Goal: Navigation & Orientation: Find specific page/section

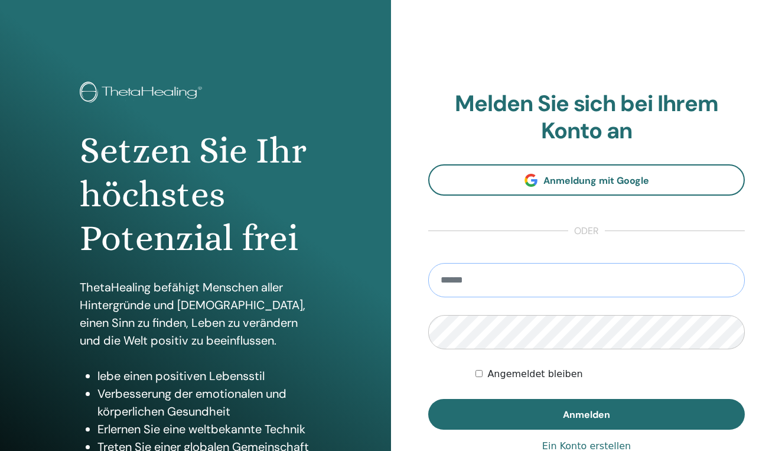
type input "**********"
click at [586, 413] on button "Anmelden" at bounding box center [586, 414] width 316 height 31
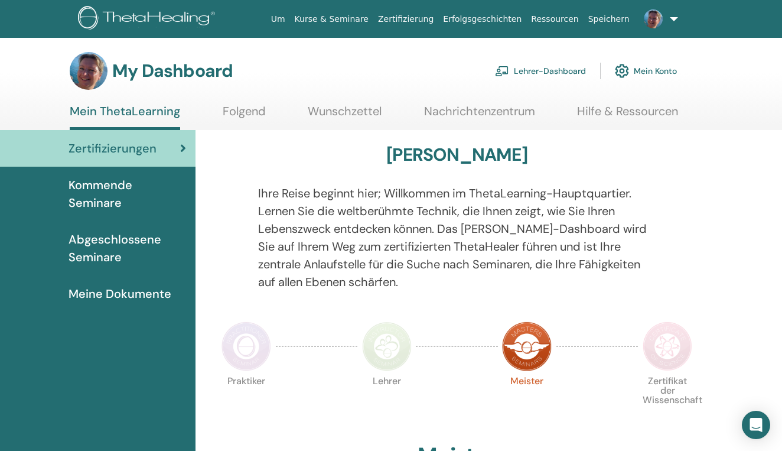
click at [106, 187] on span "Kommende Seminare" at bounding box center [127, 193] width 118 height 35
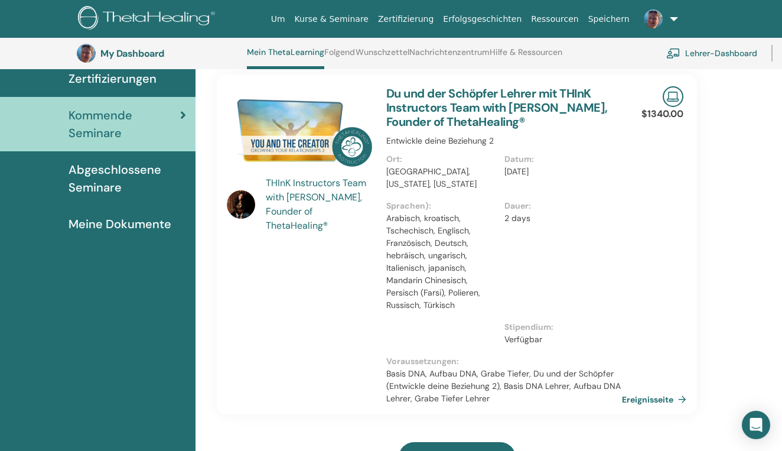
scroll to position [131, 0]
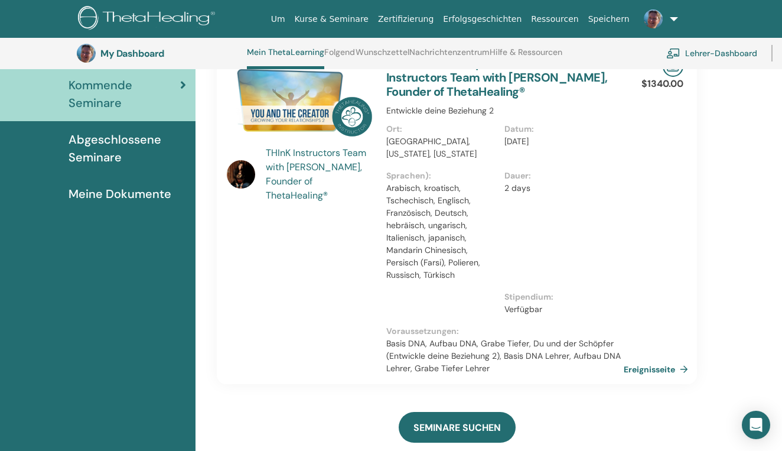
click at [644, 368] on link "Ereignisseite" at bounding box center [658, 369] width 69 height 18
click at [676, 18] on link at bounding box center [658, 19] width 48 height 38
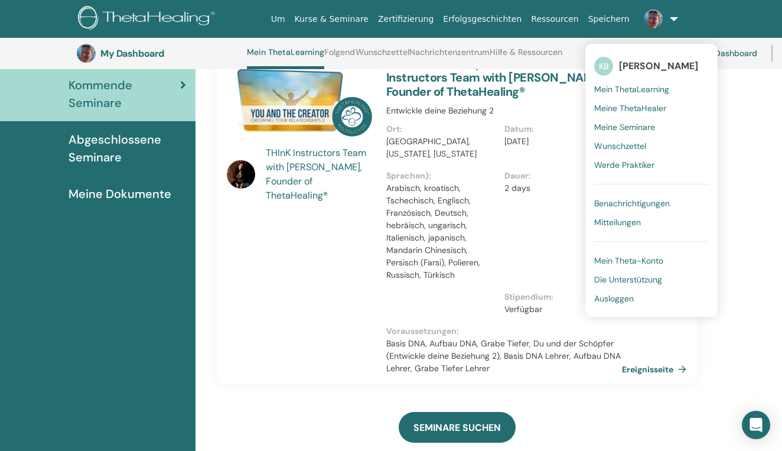
click at [613, 298] on span "Ausloggen" at bounding box center [614, 298] width 40 height 11
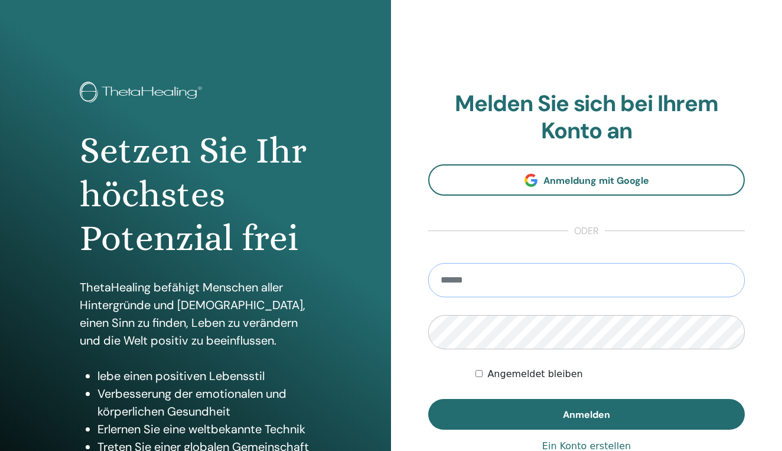
type input "**********"
click at [586, 413] on button "Anmelden" at bounding box center [586, 414] width 316 height 31
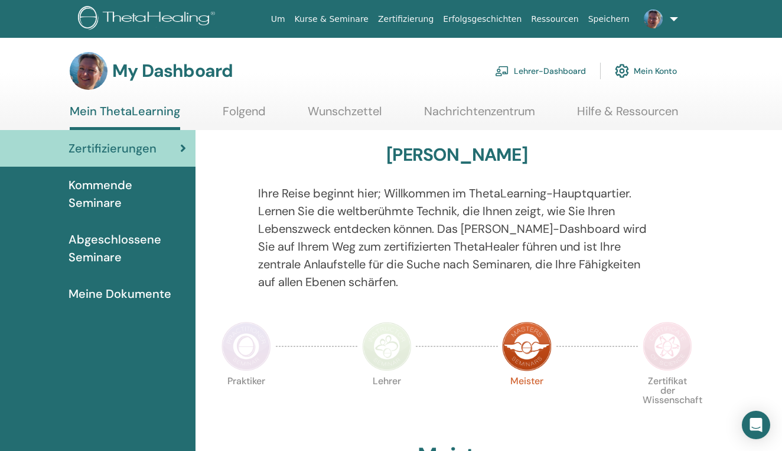
click at [553, 70] on link "Lehrer-Dashboard" at bounding box center [540, 71] width 91 height 26
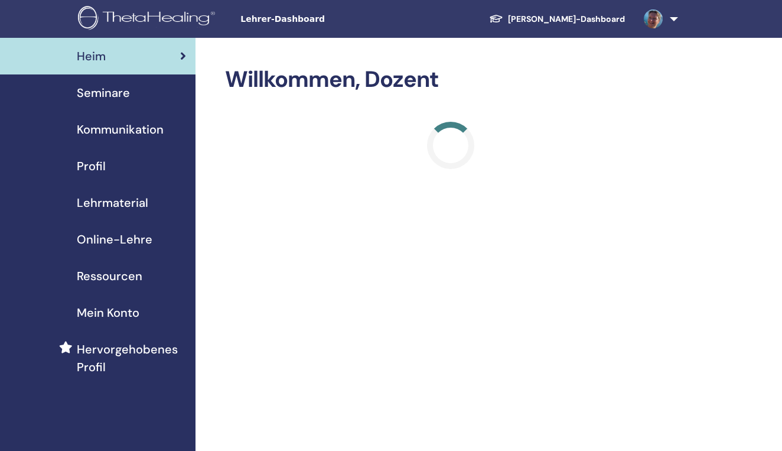
click at [553, 70] on h2 "Willkommen, Dozent" at bounding box center [450, 79] width 451 height 27
click at [105, 97] on span "Seminare" at bounding box center [103, 93] width 53 height 18
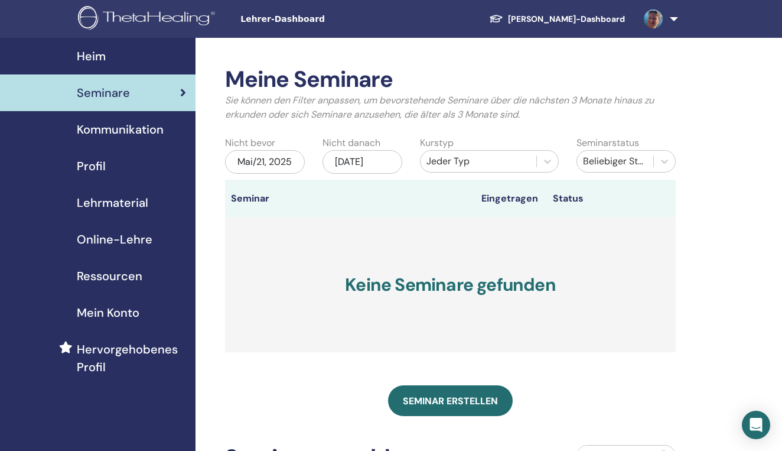
click at [146, 137] on span "Kommunikation" at bounding box center [120, 129] width 87 height 18
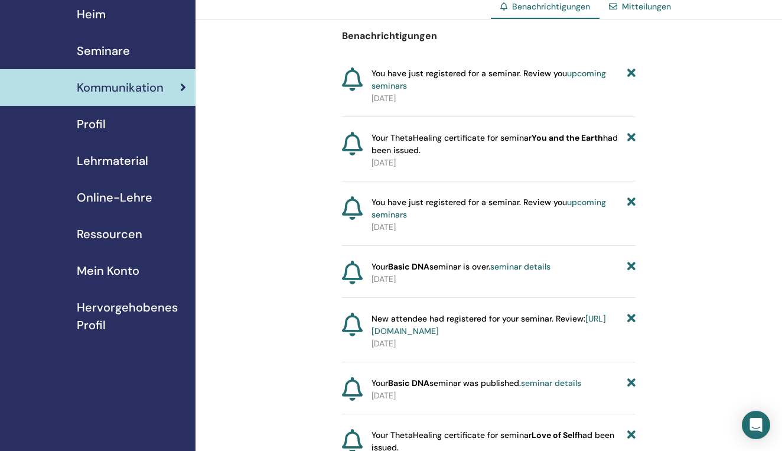
scroll to position [45, 0]
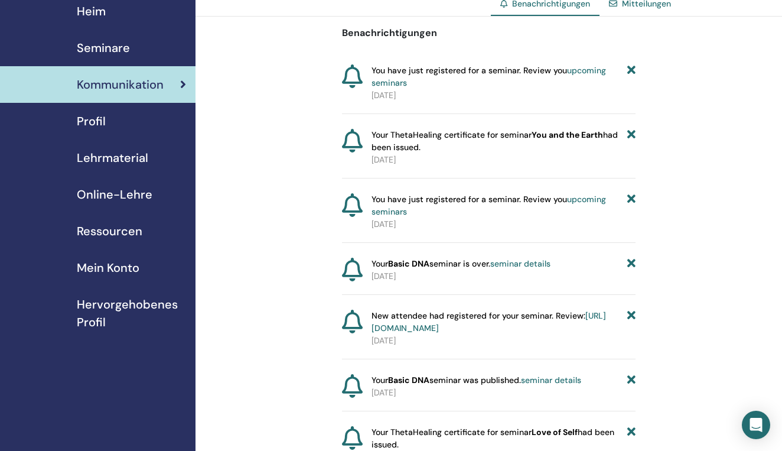
click at [113, 121] on div "Profil" at bounding box center [97, 121] width 177 height 18
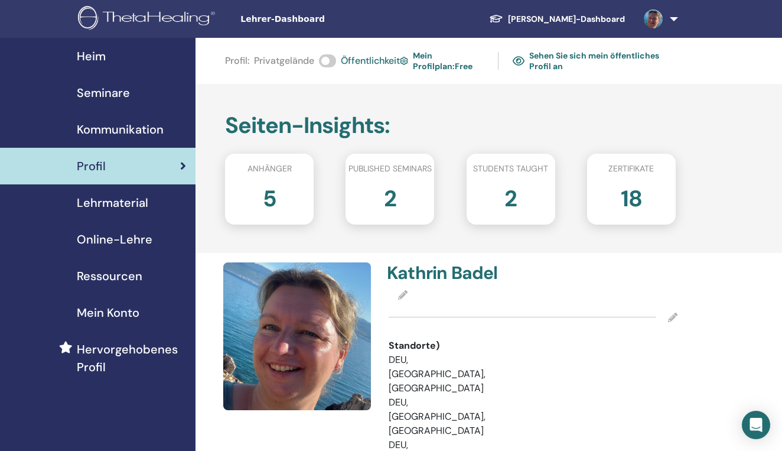
click at [141, 202] on span "Lehrmaterial" at bounding box center [112, 203] width 71 height 18
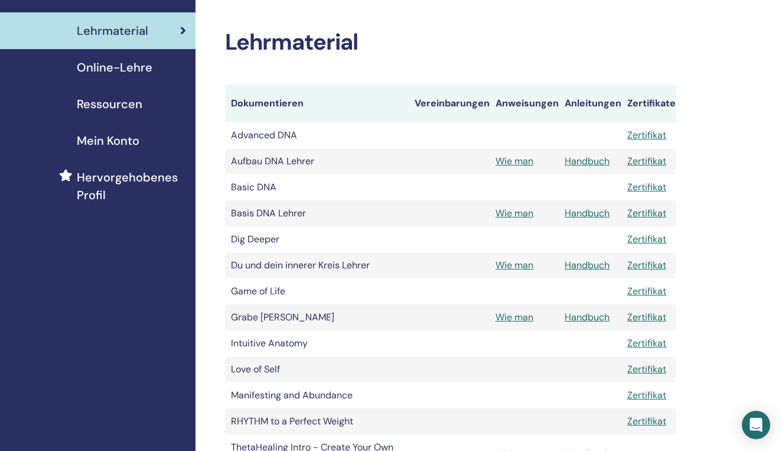
scroll to position [170, 0]
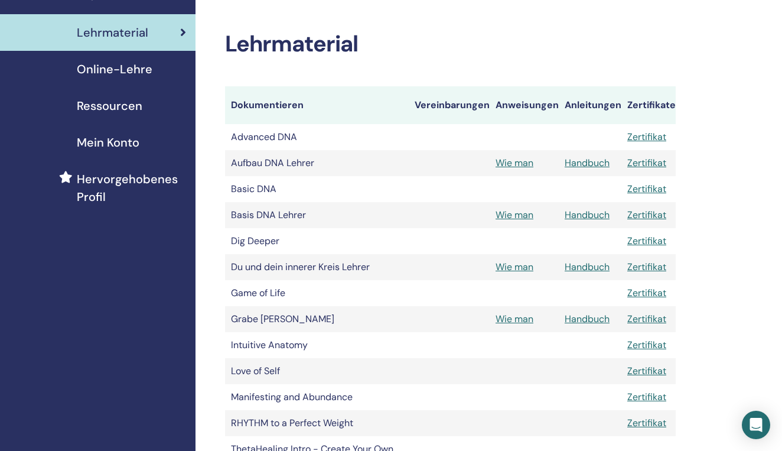
click at [146, 68] on span "Online-Lehre" at bounding box center [115, 69] width 76 height 18
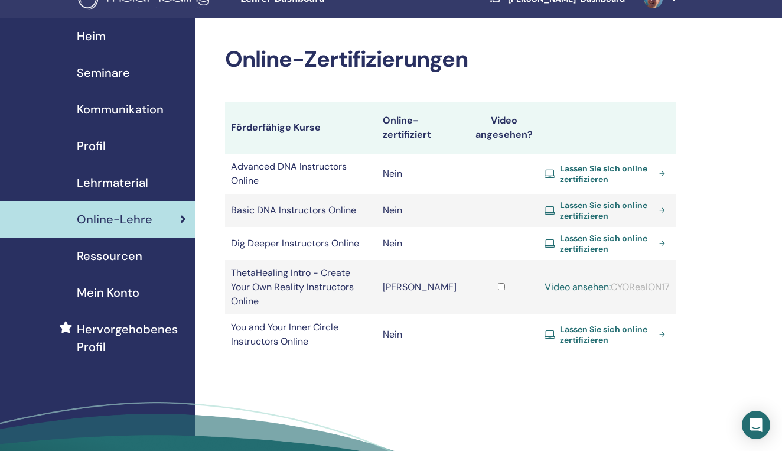
scroll to position [22, 0]
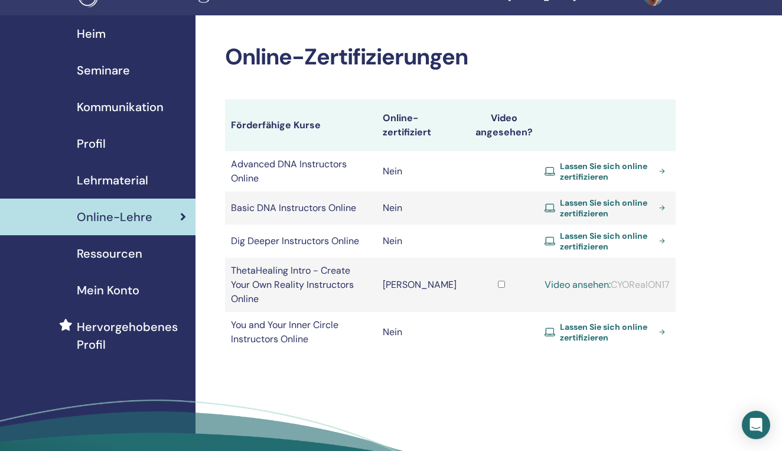
click at [602, 197] on span "Lassen Sie sich online zertifizieren" at bounding box center [607, 207] width 95 height 21
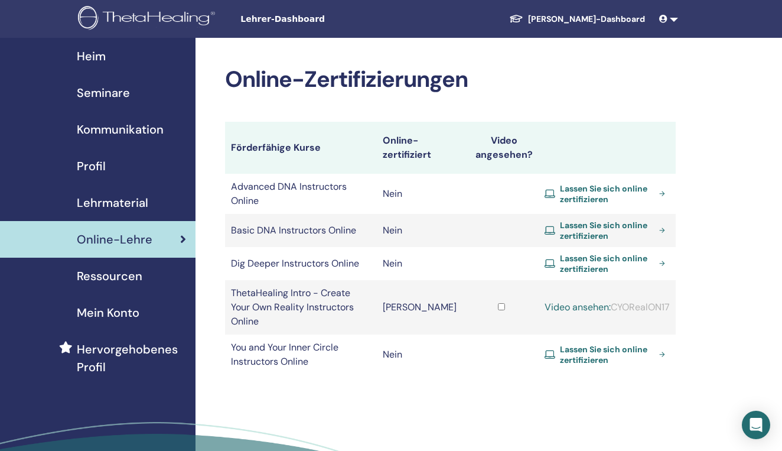
scroll to position [22, 0]
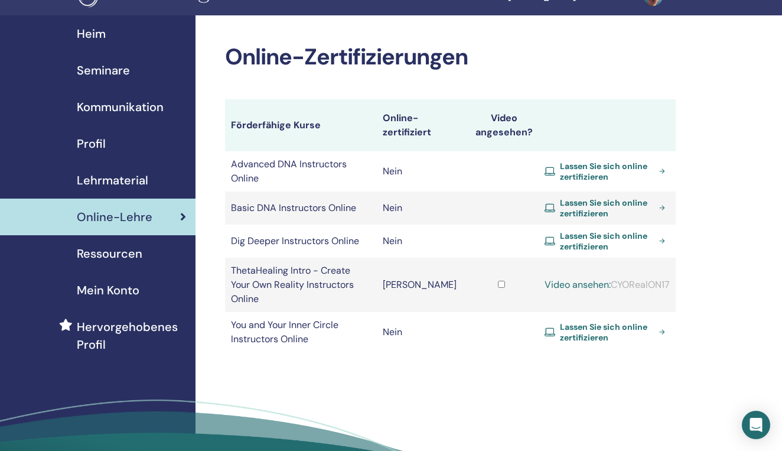
click at [133, 251] on span "Ressourcen" at bounding box center [110, 253] width 66 height 18
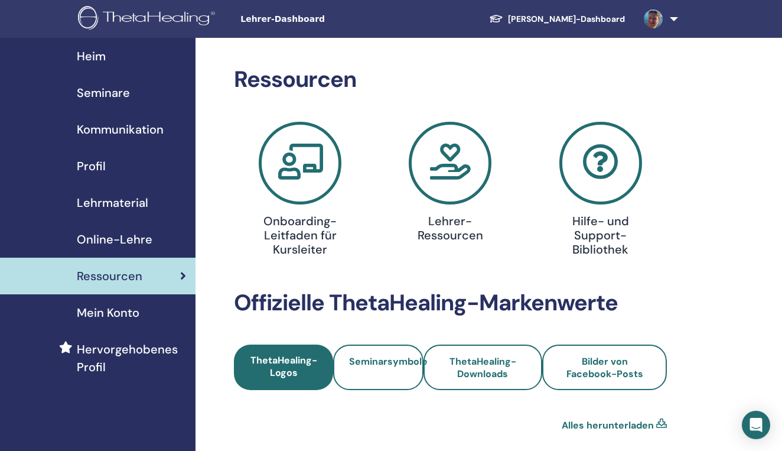
click at [109, 56] on div "Heim" at bounding box center [97, 56] width 177 height 18
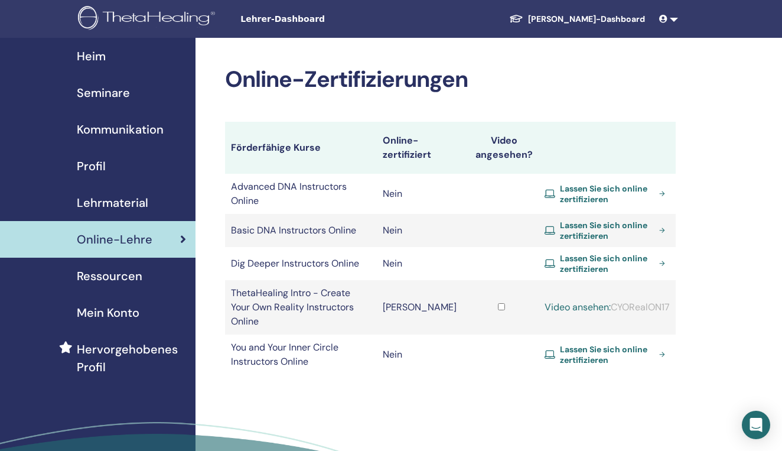
scroll to position [22, 0]
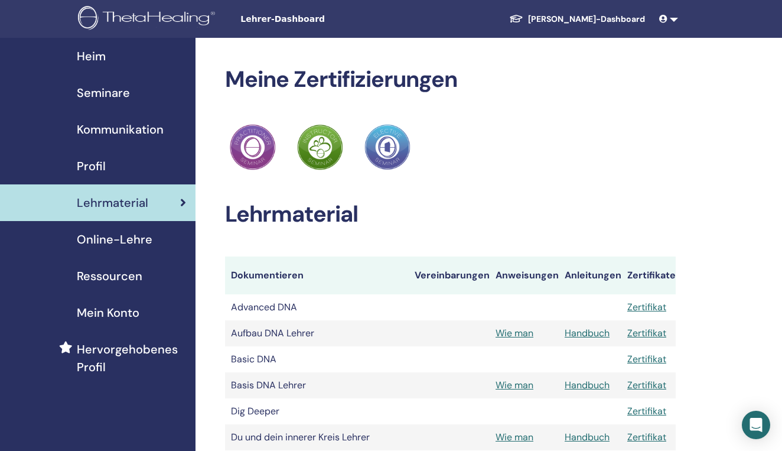
scroll to position [170, 0]
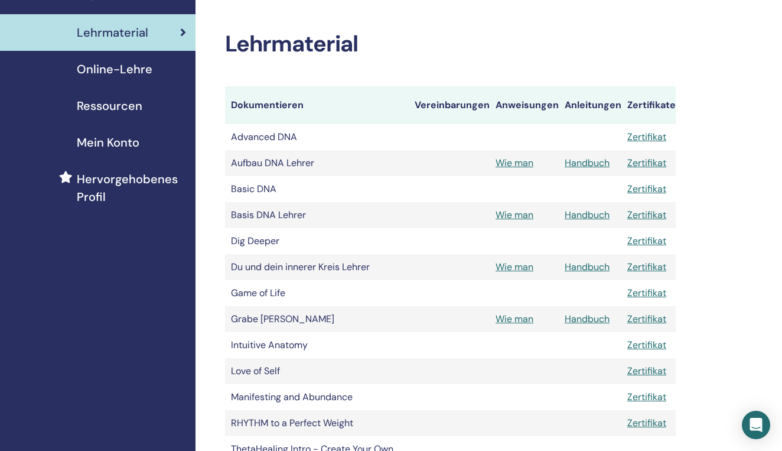
click at [105, 141] on span "Mein Konto" at bounding box center [108, 142] width 63 height 18
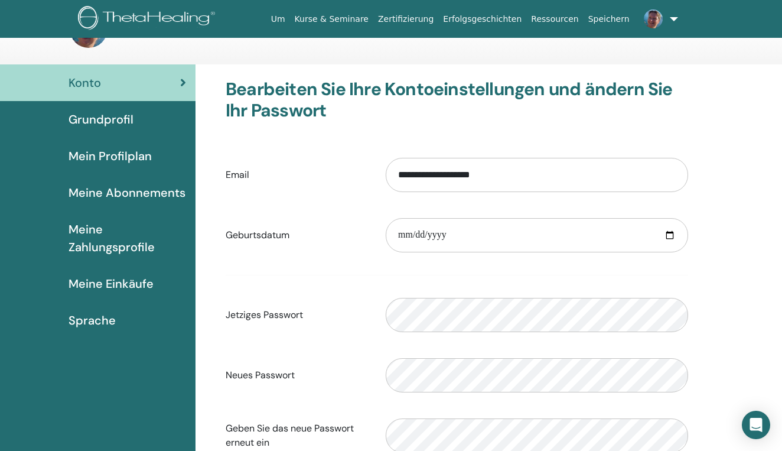
scroll to position [35, 0]
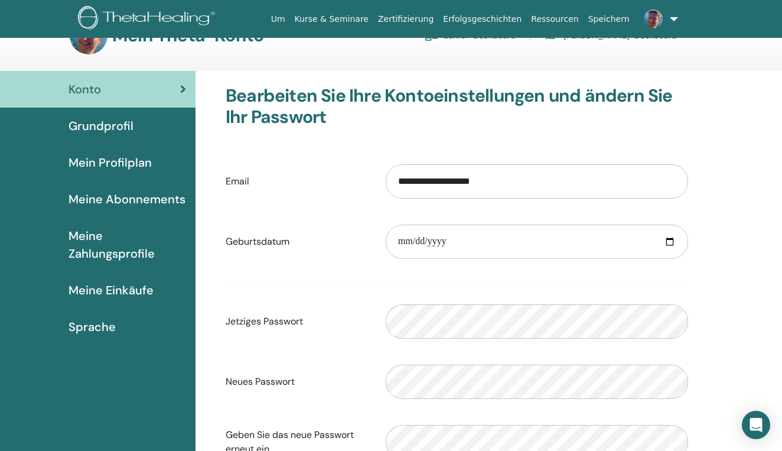
click at [117, 122] on span "Grundprofil" at bounding box center [100, 126] width 65 height 18
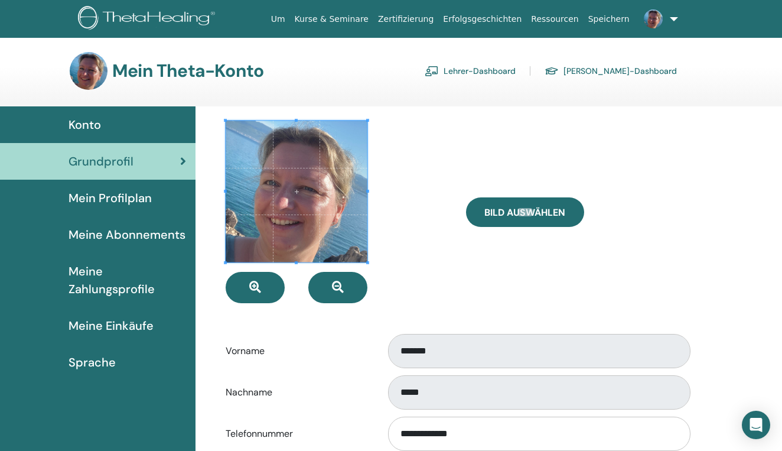
click at [100, 198] on span "Mein Profilplan" at bounding box center [109, 198] width 83 height 18
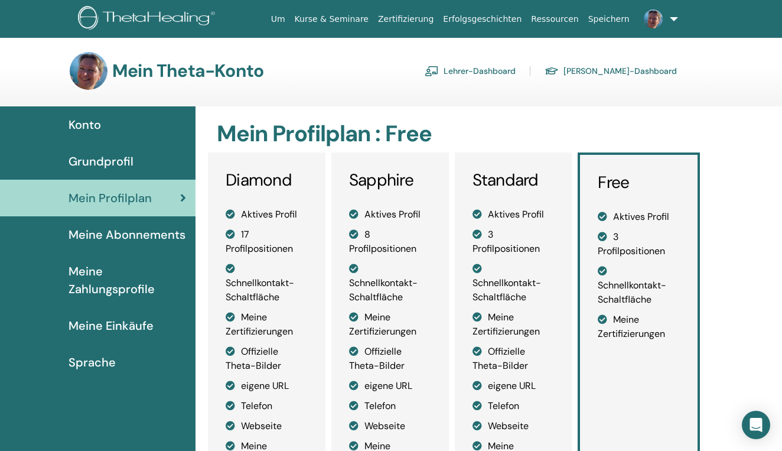
click at [122, 234] on span "Meine Abonnements" at bounding box center [126, 235] width 117 height 18
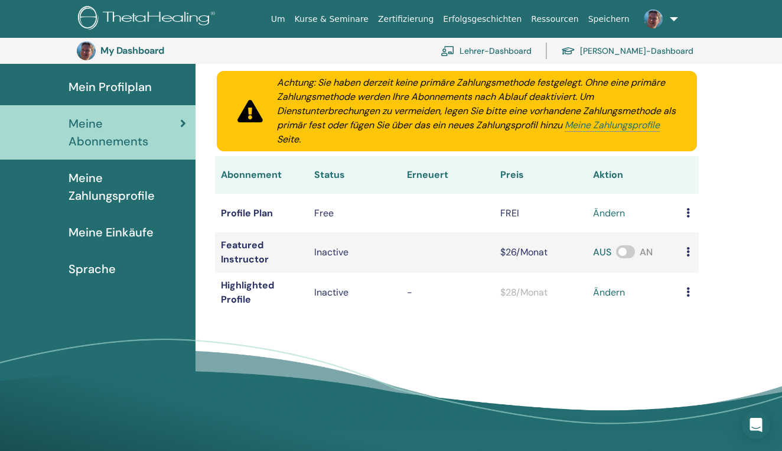
scroll to position [134, 0]
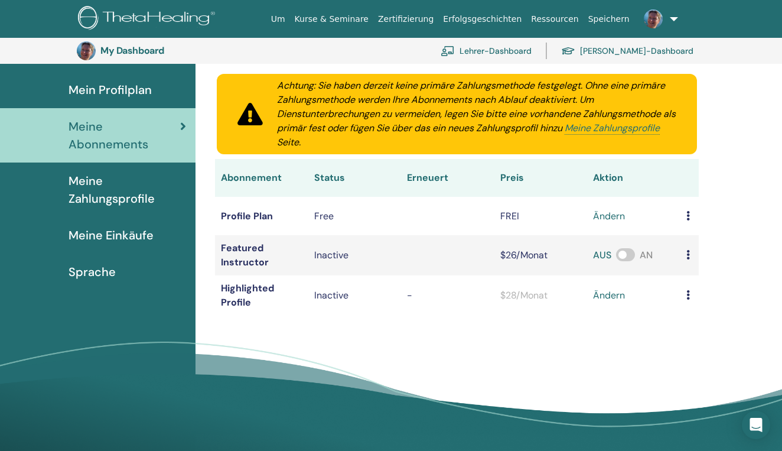
click at [119, 232] on span "Meine Einkäufe" at bounding box center [110, 235] width 85 height 18
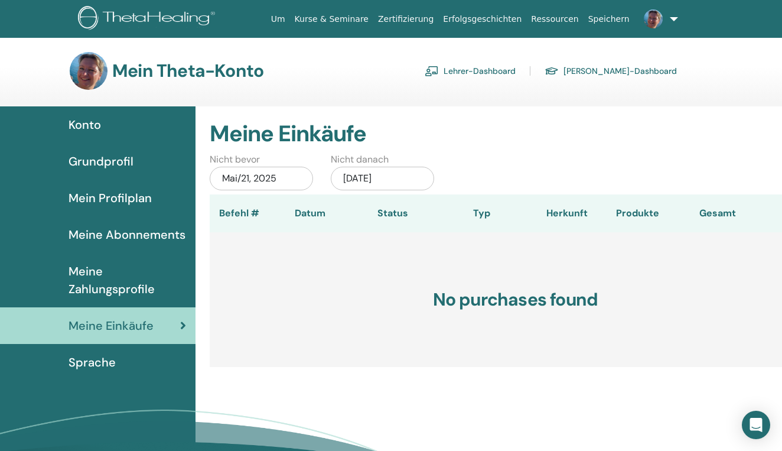
click at [357, 20] on link "Kurse & Seminare" at bounding box center [331, 19] width 83 height 22
